Goal: Task Accomplishment & Management: Manage account settings

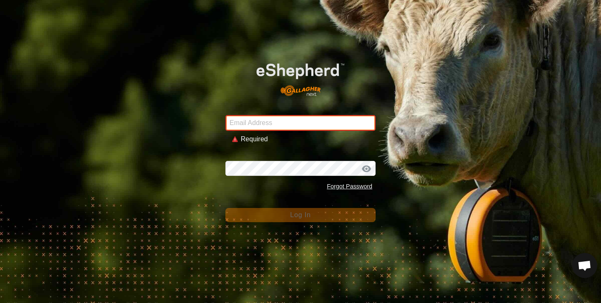
type input "[PERSON_NAME][EMAIL_ADDRESS][DOMAIN_NAME]"
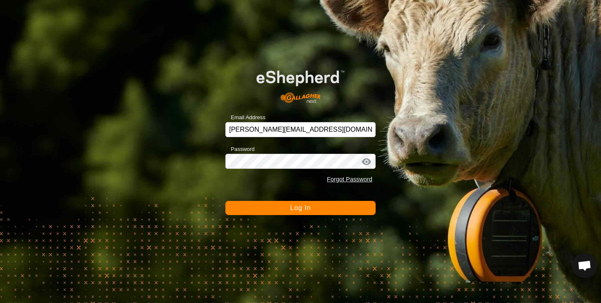
click at [314, 207] on button "Log In" at bounding box center [300, 208] width 150 height 14
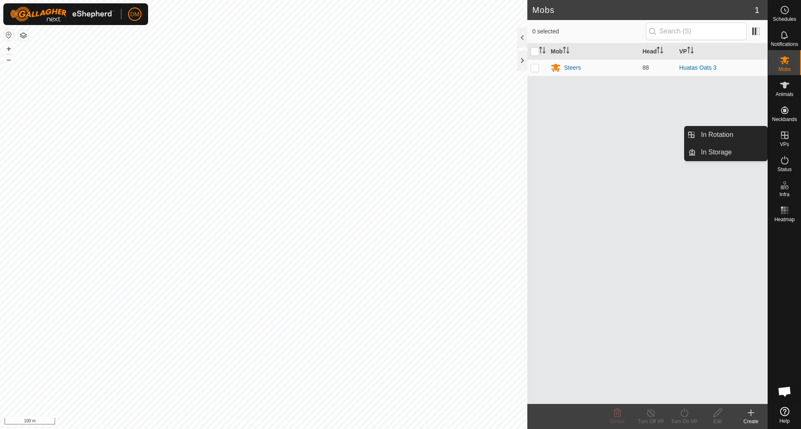
click at [600, 137] on icon at bounding box center [785, 135] width 10 height 10
click at [600, 139] on link "In Rotation" at bounding box center [731, 134] width 71 height 17
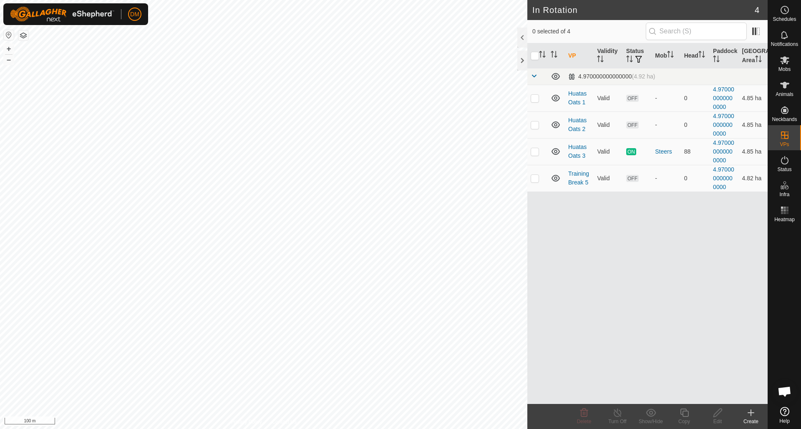
click at [600, 303] on create-svg-icon at bounding box center [750, 413] width 33 height 10
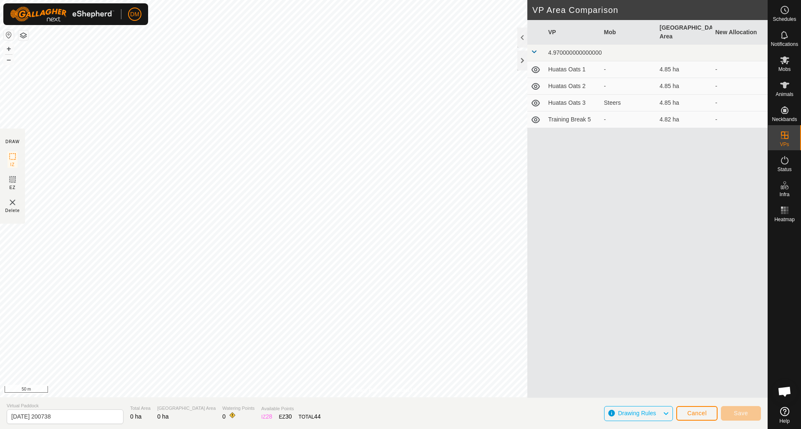
click at [600, 303] on span "Cancel" at bounding box center [697, 413] width 20 height 7
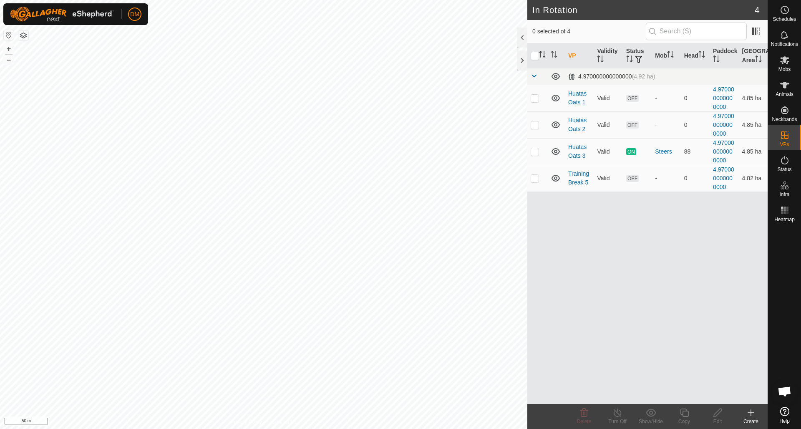
click at [600, 303] on icon at bounding box center [751, 413] width 0 height 6
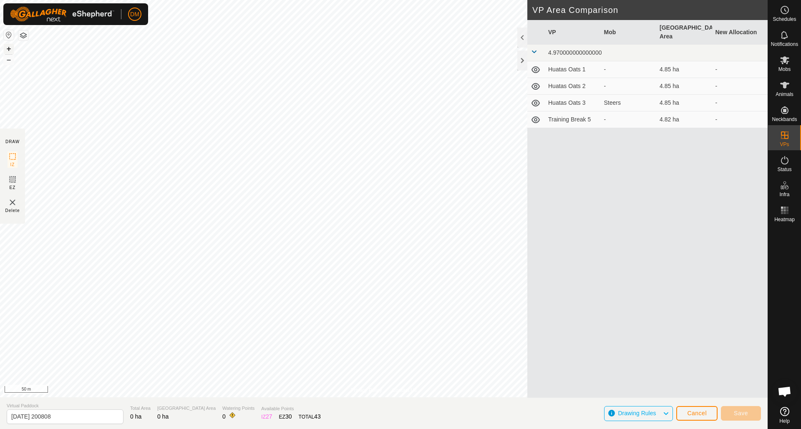
click at [6, 47] on button "+" at bounding box center [9, 49] width 10 height 10
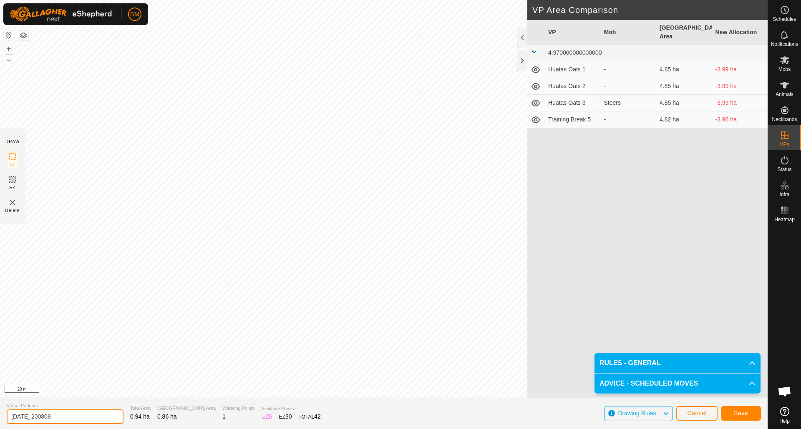
drag, startPoint x: 10, startPoint y: 416, endPoint x: 82, endPoint y: 416, distance: 71.8
click at [82, 303] on input "[DATE] 200808" at bounding box center [65, 416] width 117 height 15
type input "Huatas Oats 4"
click at [600, 303] on span "Save" at bounding box center [741, 413] width 14 height 7
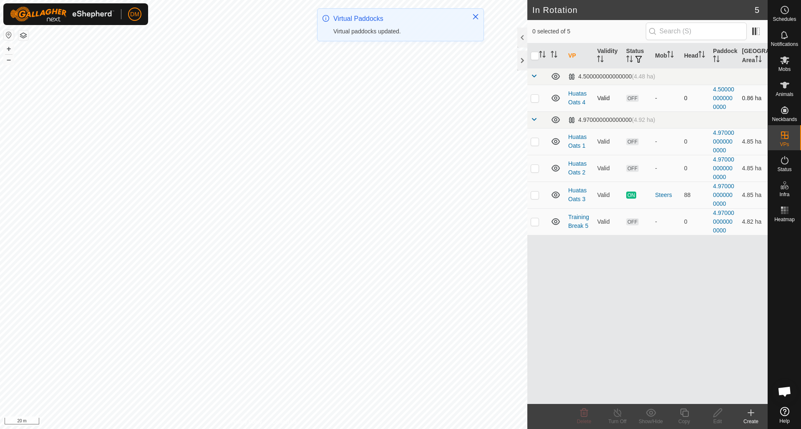
click at [534, 96] on p-checkbox at bounding box center [535, 98] width 8 height 7
checkbox input "true"
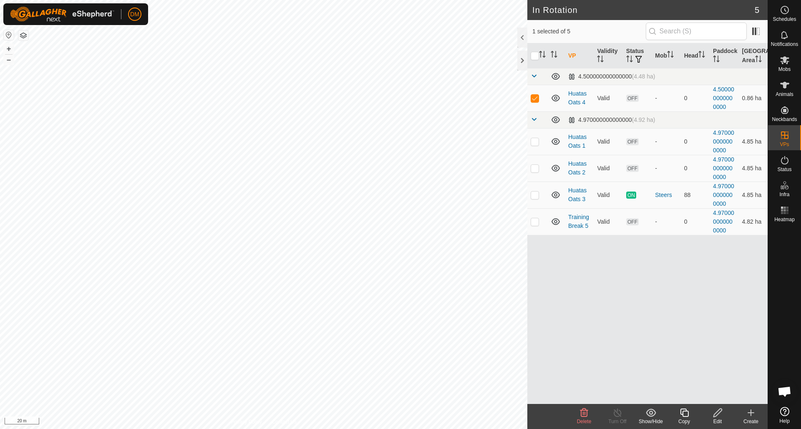
click at [600, 303] on icon at bounding box center [684, 413] width 10 height 10
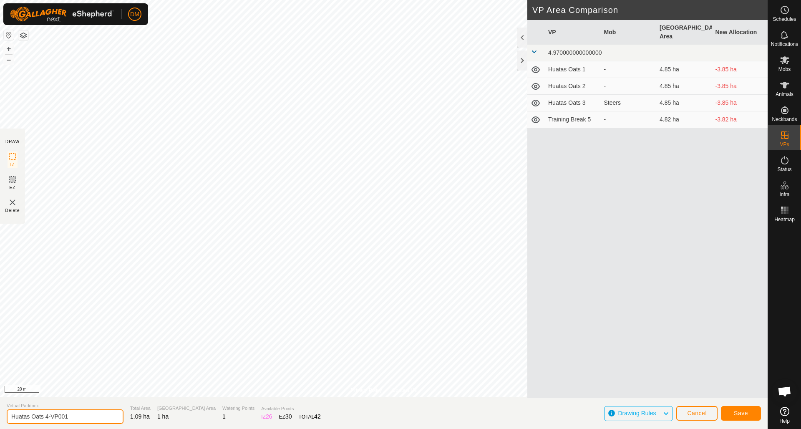
drag, startPoint x: 46, startPoint y: 416, endPoint x: 86, endPoint y: 416, distance: 39.6
click at [86, 303] on input "Huatas Oats 4-VP001" at bounding box center [65, 416] width 117 height 15
type input "Huatas Oats 5"
click at [600, 303] on button "Save" at bounding box center [741, 413] width 40 height 15
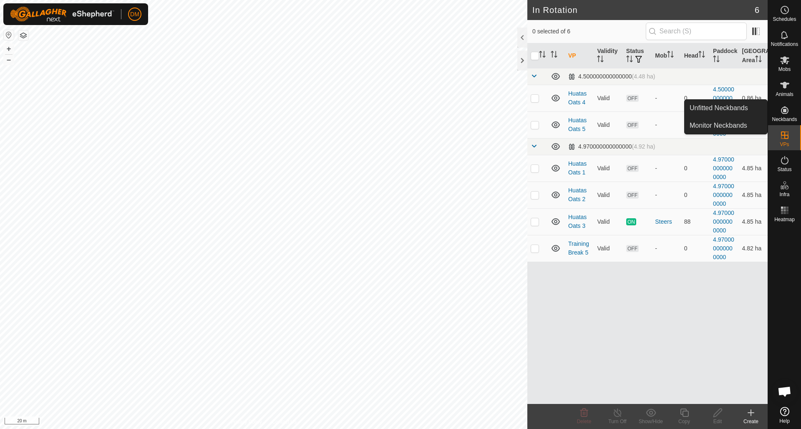
click at [600, 107] on icon at bounding box center [785, 110] width 10 height 10
click at [600, 124] on link "Monitor Neckbands" at bounding box center [726, 125] width 83 height 17
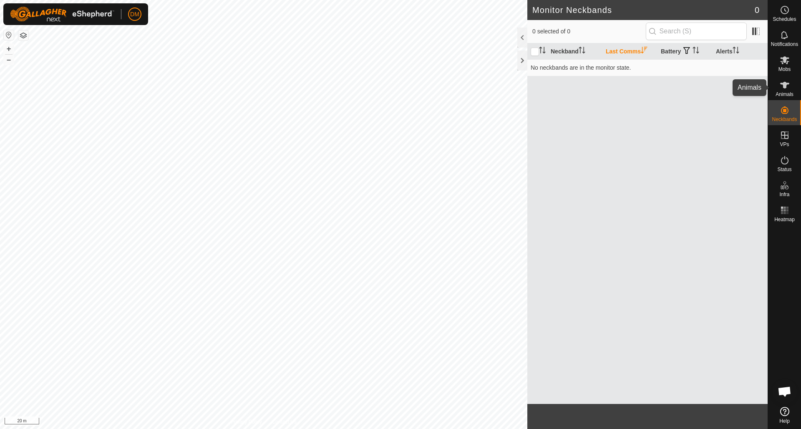
click at [600, 84] on icon at bounding box center [784, 85] width 9 height 7
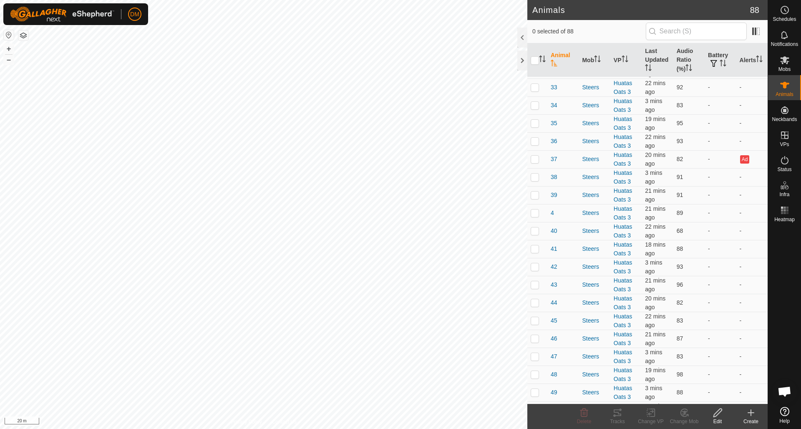
scroll to position [502, 0]
checkbox input "true"
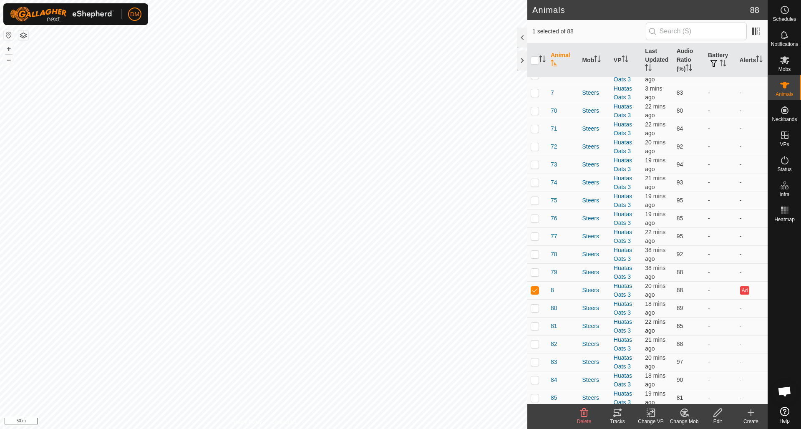
scroll to position [1209, 0]
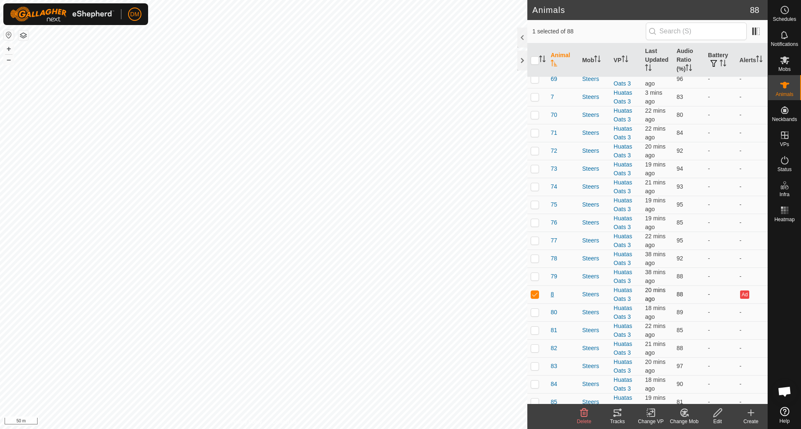
click at [552, 295] on span "8" at bounding box center [552, 294] width 3 height 9
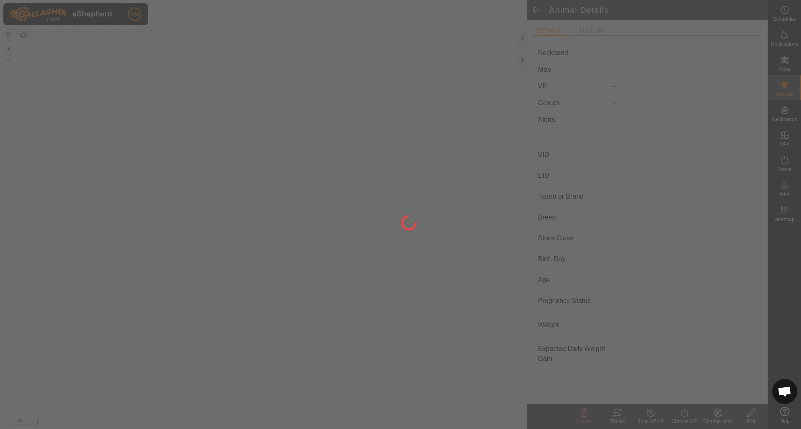
type input "8"
type input "-"
type input "Hereford"
type input "-"
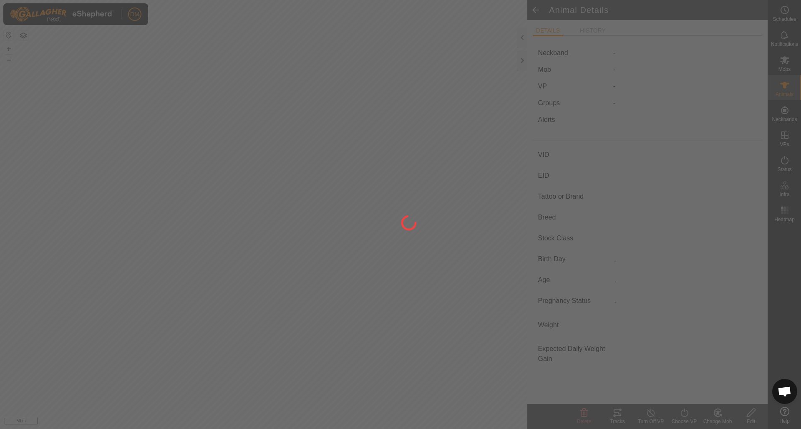
type input "-"
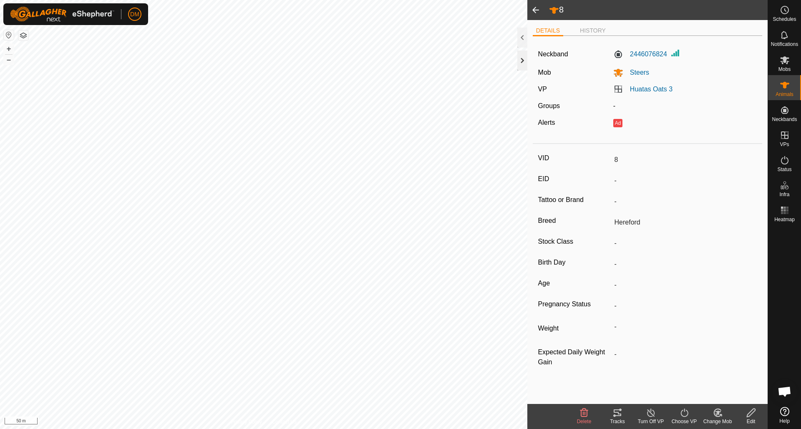
click at [521, 60] on div at bounding box center [522, 60] width 10 height 20
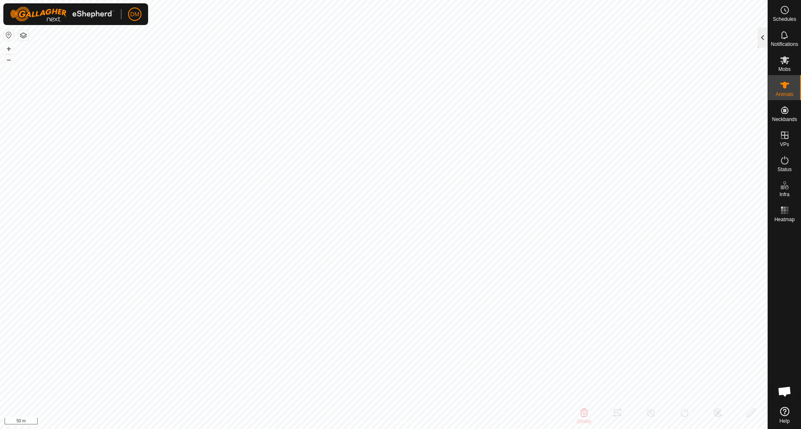
click at [600, 38] on div at bounding box center [763, 38] width 10 height 20
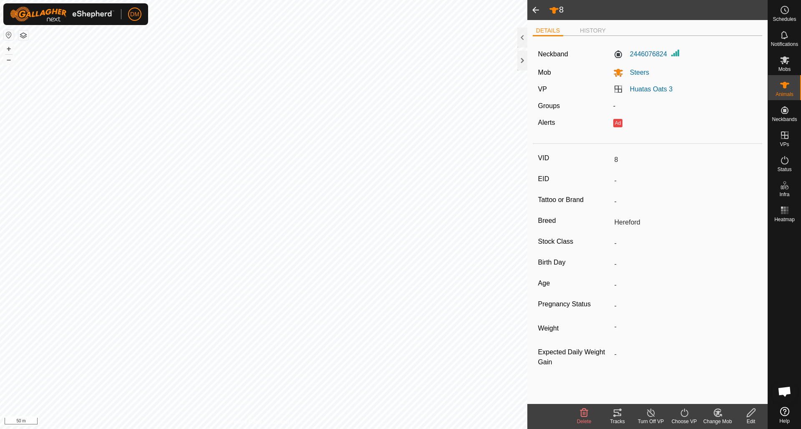
click at [533, 10] on span at bounding box center [535, 10] width 17 height 20
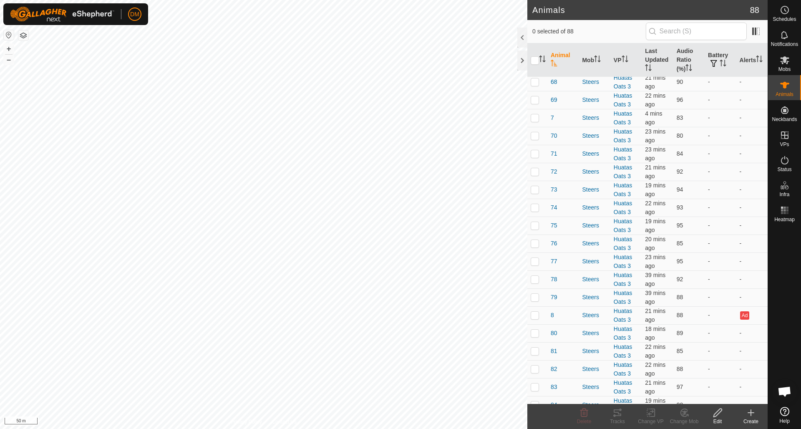
scroll to position [1190, 0]
click at [538, 303] on p-checkbox at bounding box center [535, 313] width 8 height 7
checkbox input "true"
click at [600, 303] on icon at bounding box center [717, 412] width 8 height 8
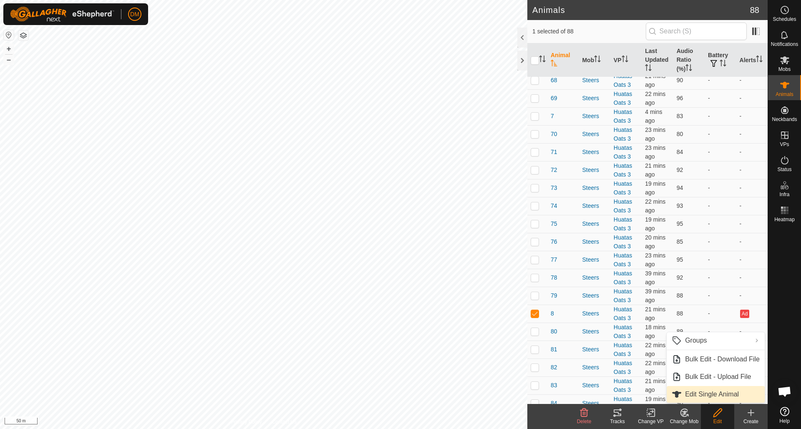
click at [600, 303] on link "Edit Single Animal" at bounding box center [716, 394] width 98 height 17
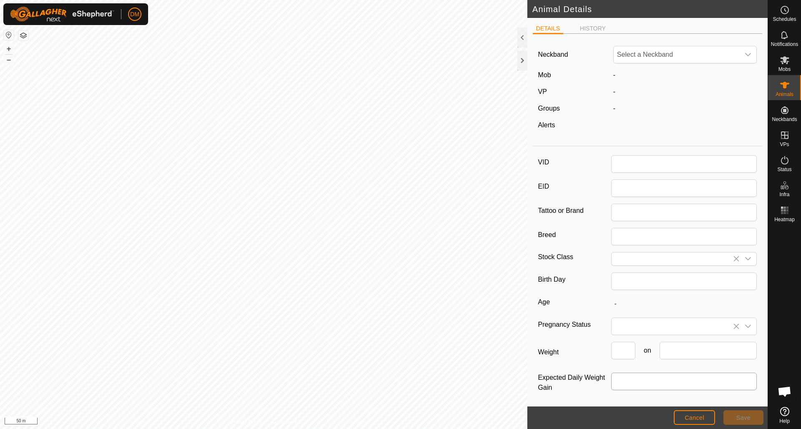
type input "8"
type input "Hereford"
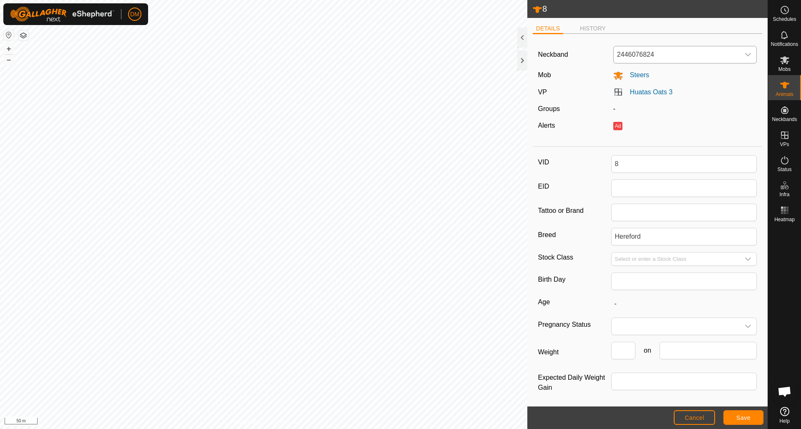
click at [600, 54] on icon "dropdown trigger" at bounding box center [749, 54] width 6 height 3
click at [600, 98] on li "Unfit" at bounding box center [685, 97] width 143 height 17
click at [600, 303] on span "Save" at bounding box center [743, 417] width 14 height 7
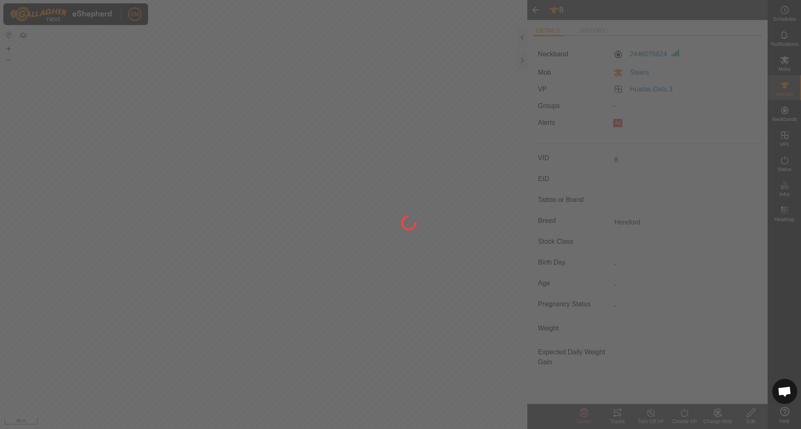
type input "-"
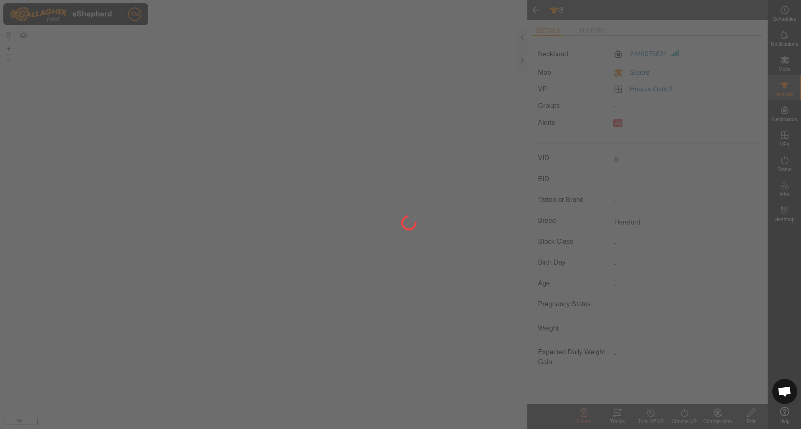
type input "0 kg"
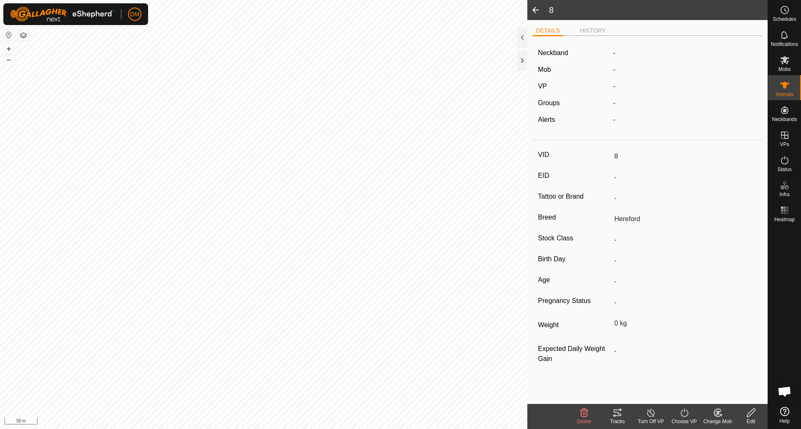
click at [534, 10] on span at bounding box center [535, 10] width 17 height 20
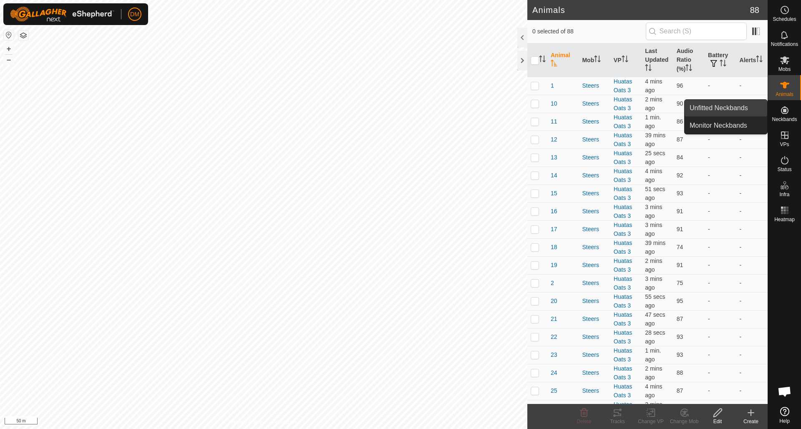
click at [600, 109] on link "Unfitted Neckbands" at bounding box center [726, 108] width 83 height 17
